Goal: Navigation & Orientation: Go to known website

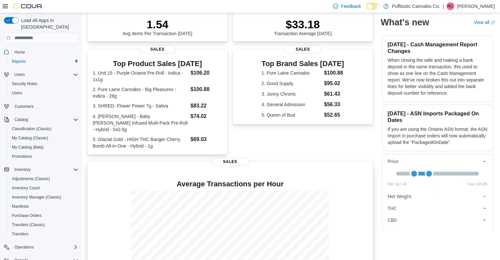
scroll to position [136, 0]
